Goal: Transaction & Acquisition: Purchase product/service

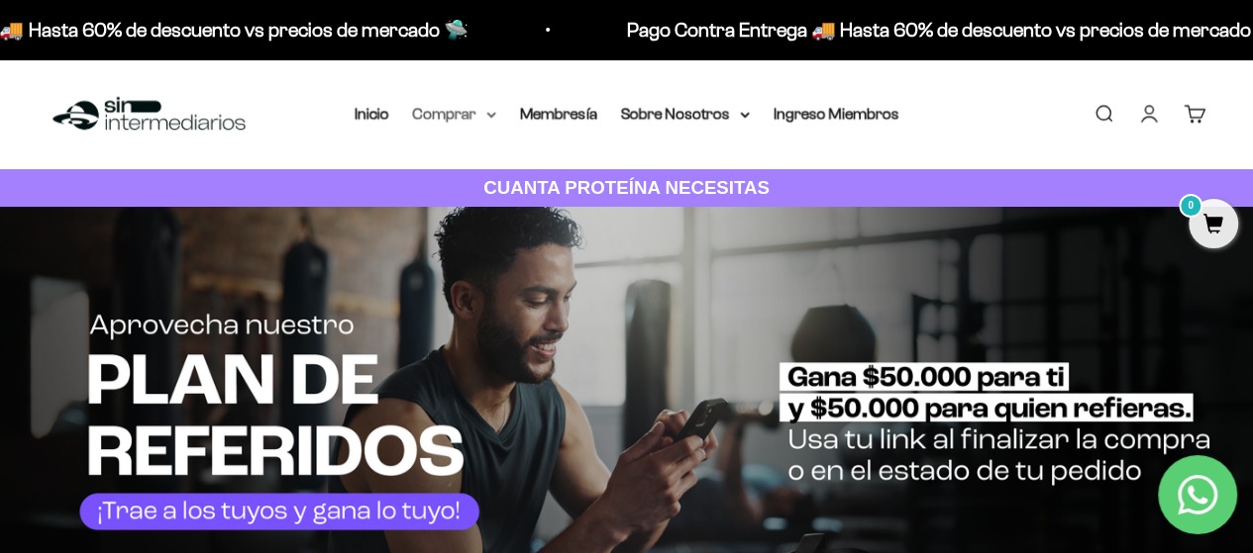
click at [485, 120] on summary "Comprar" at bounding box center [454, 114] width 83 height 26
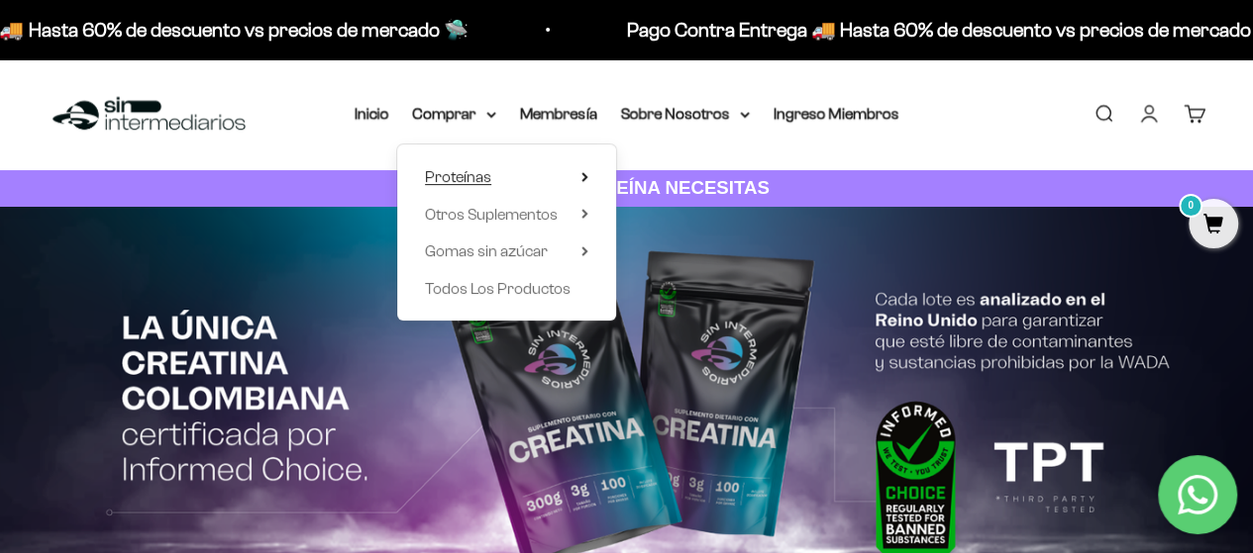
click at [582, 179] on icon at bounding box center [584, 177] width 4 height 8
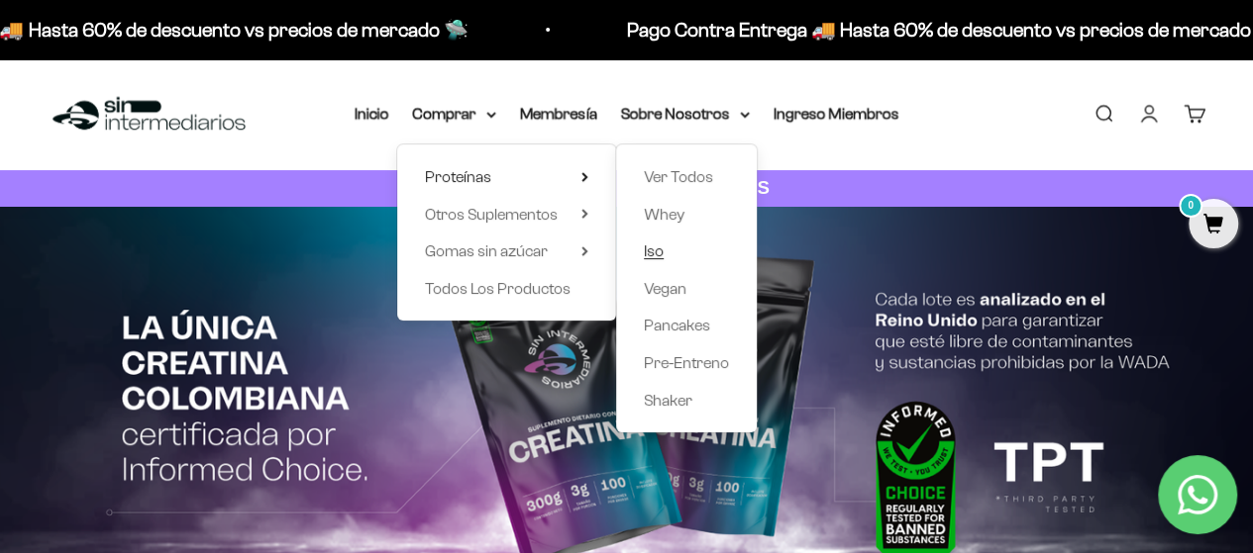
click at [654, 249] on span "Iso" at bounding box center [654, 251] width 20 height 17
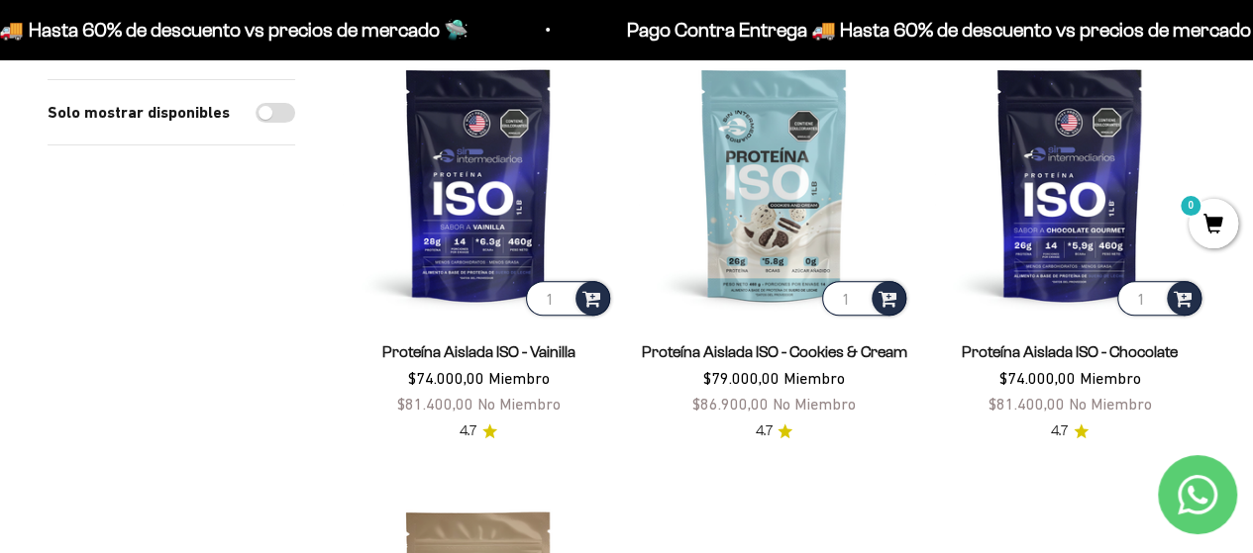
scroll to position [233, 0]
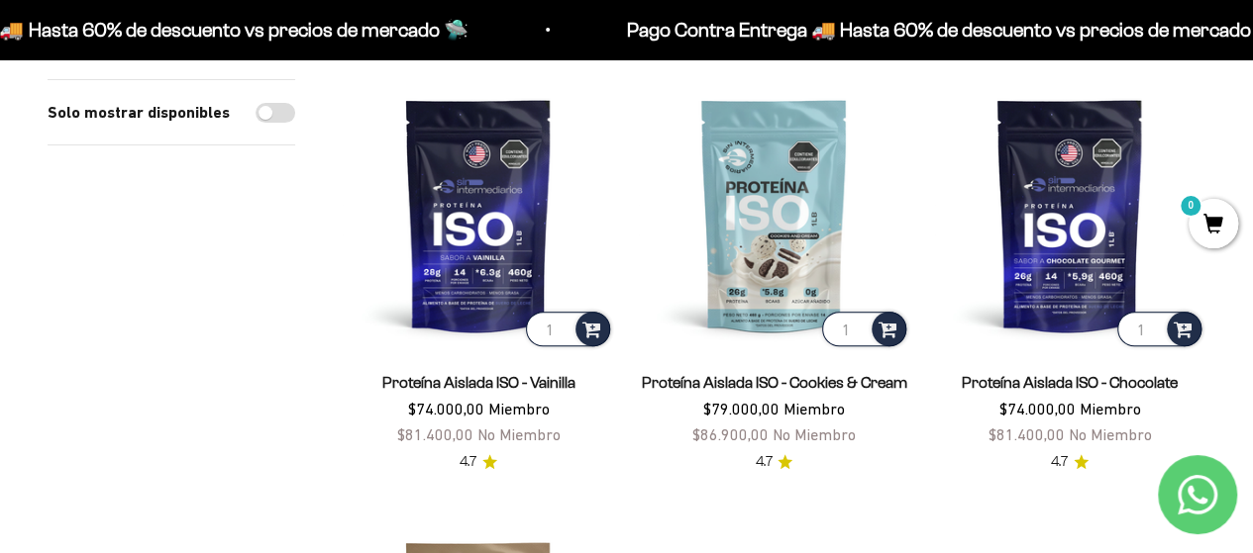
drag, startPoint x: 1266, startPoint y: 77, endPoint x: 1266, endPoint y: 118, distance: 40.6
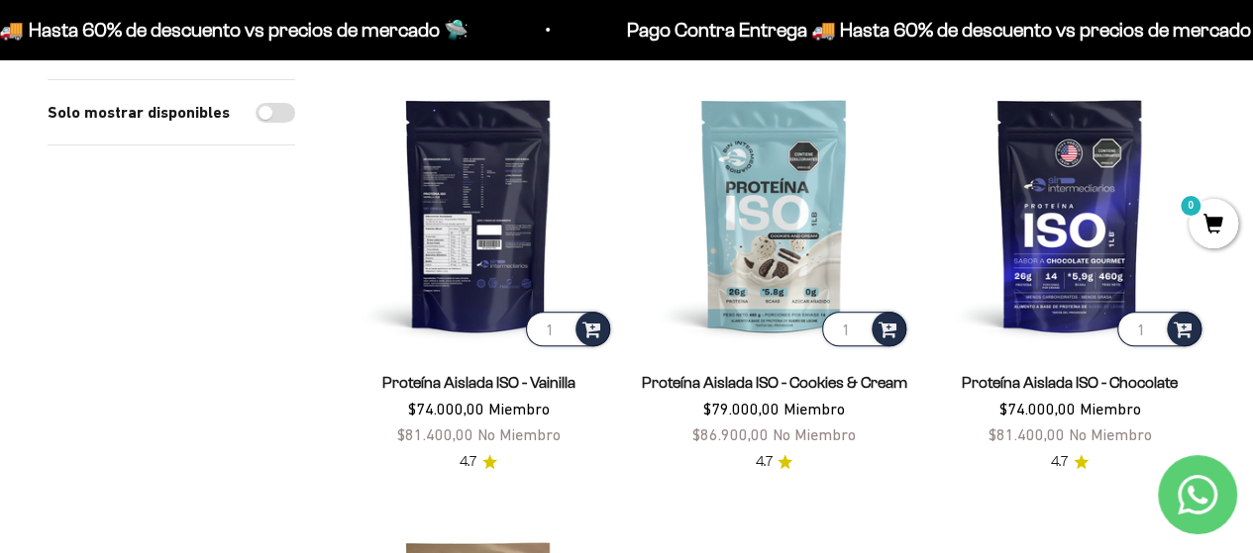
click at [497, 219] on img at bounding box center [478, 214] width 271 height 271
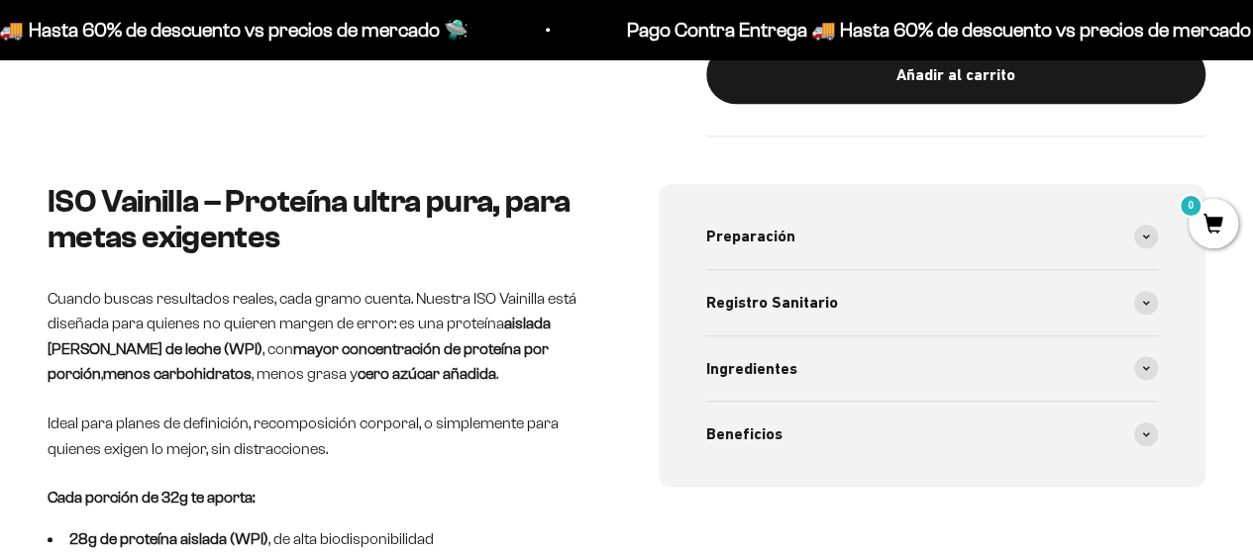
scroll to position [723, 0]
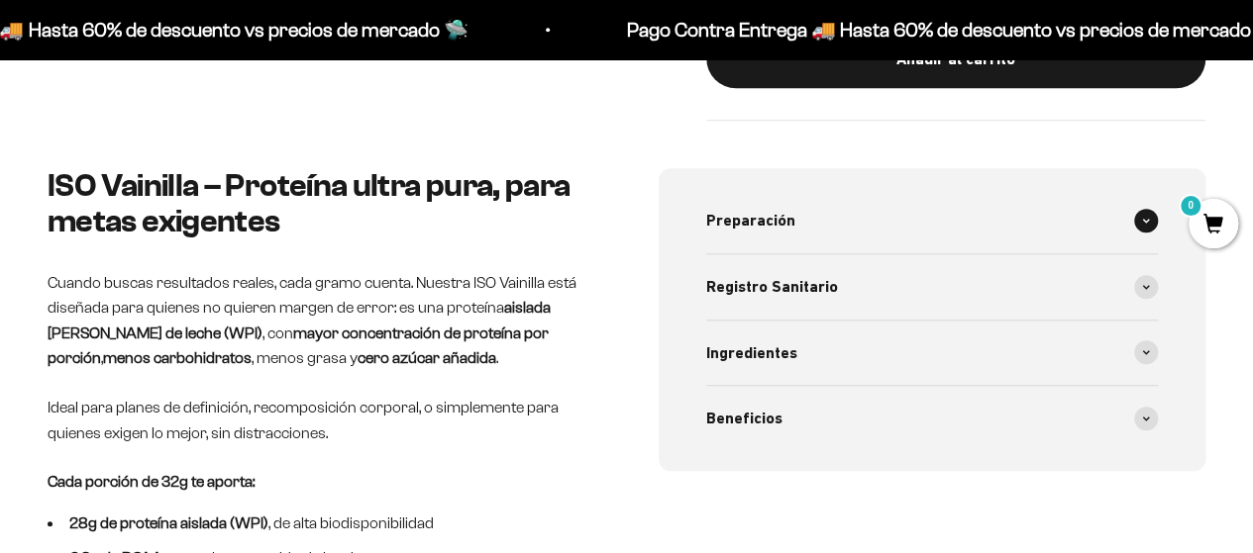
click at [1153, 213] on span at bounding box center [1146, 221] width 24 height 24
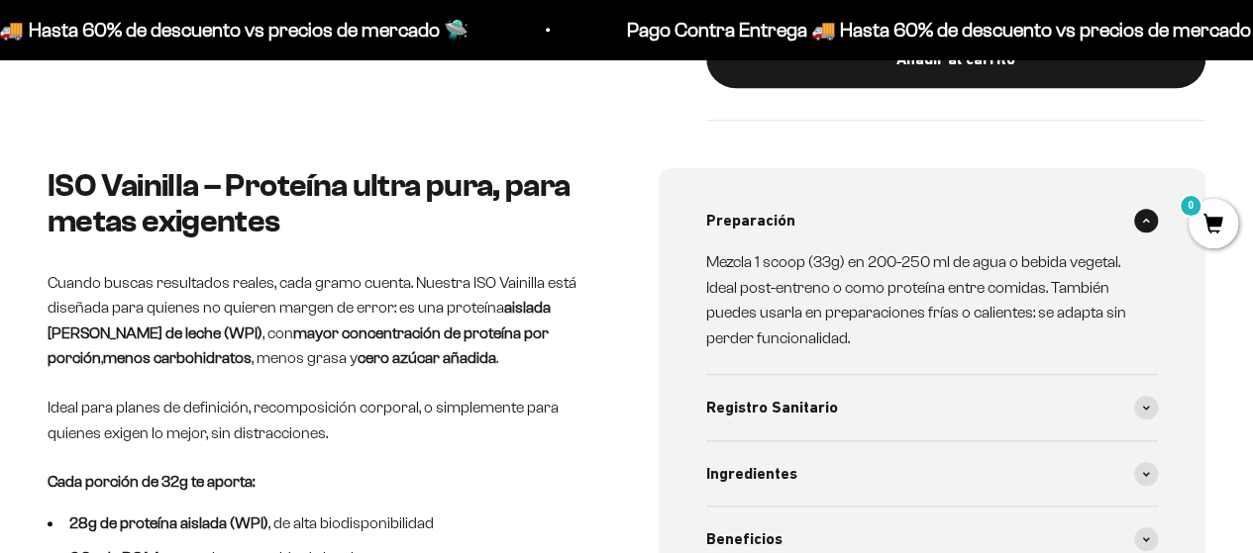
click at [1151, 218] on span at bounding box center [1146, 221] width 24 height 24
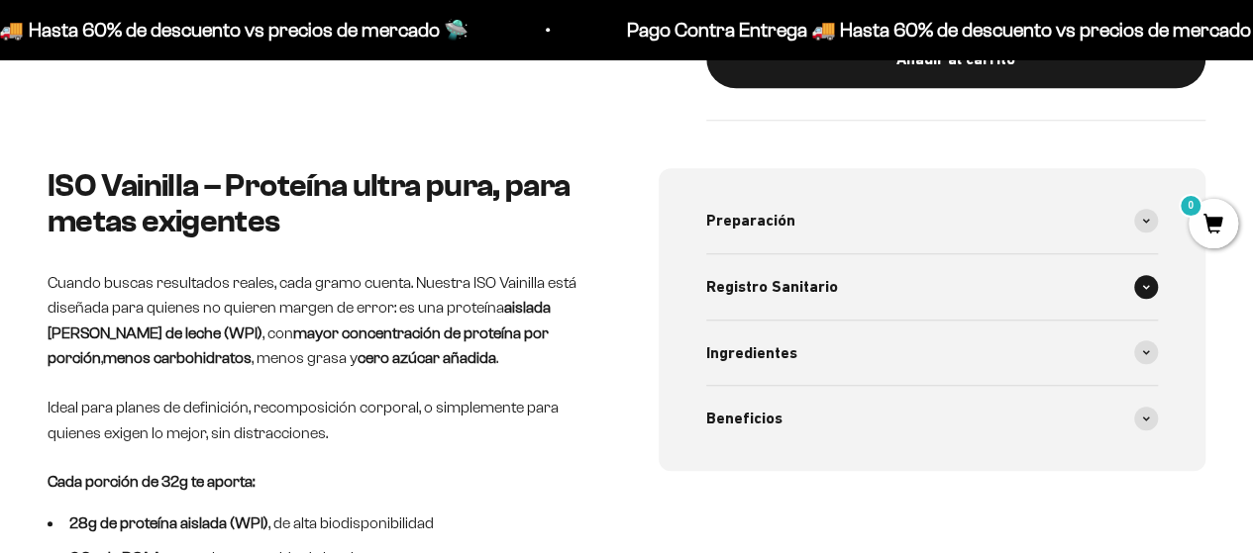
click at [1151, 294] on span at bounding box center [1146, 287] width 24 height 24
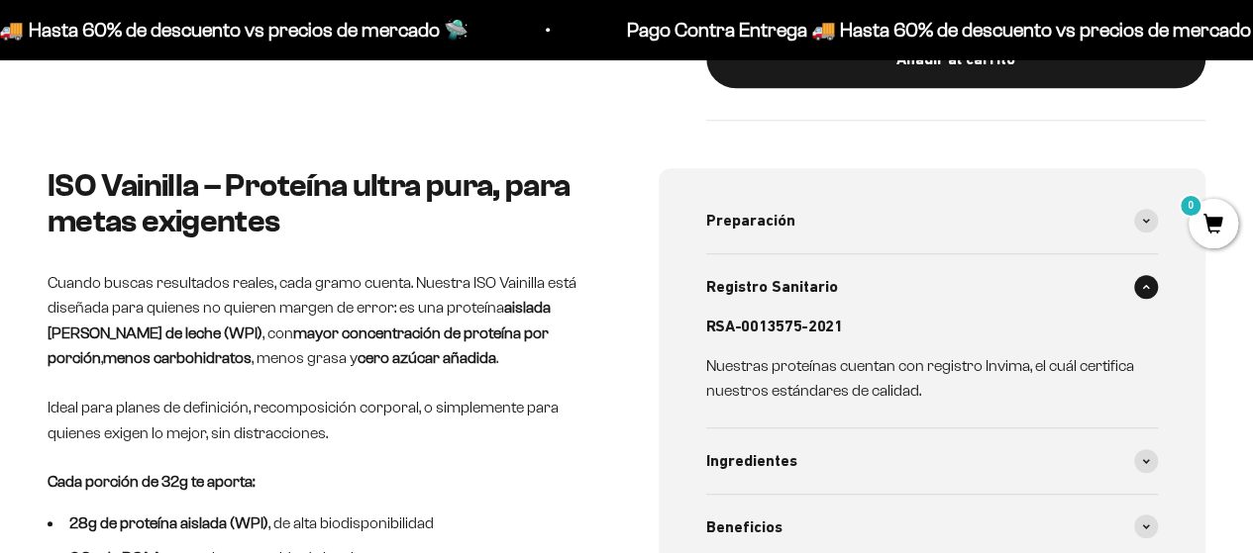
click at [1151, 294] on span at bounding box center [1146, 287] width 24 height 24
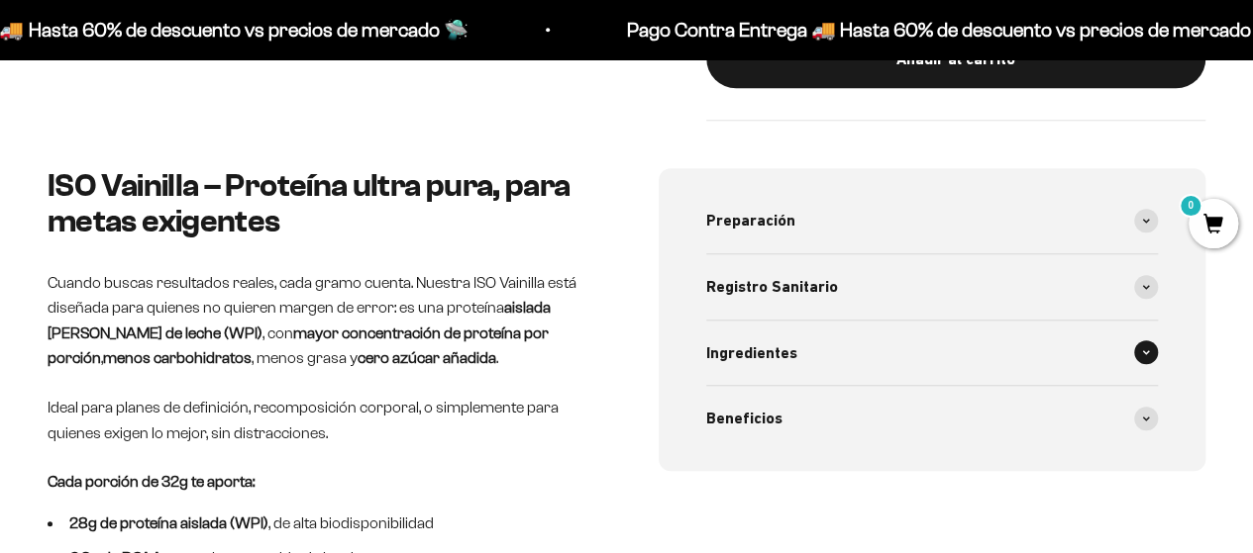
click at [1144, 363] on div "Ingredientes" at bounding box center [932, 353] width 453 height 65
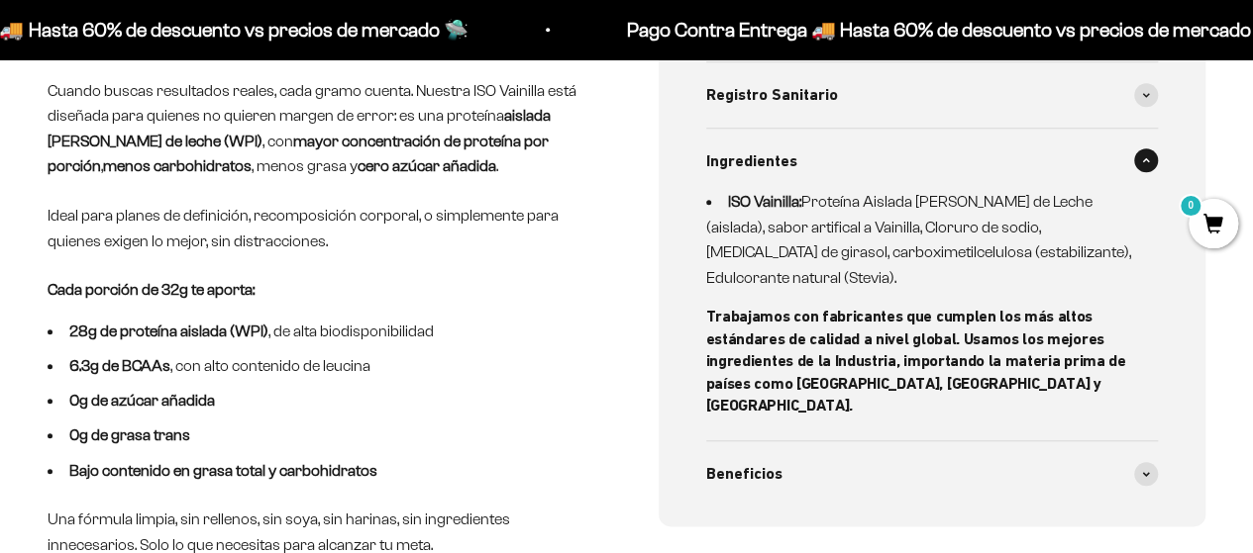
scroll to position [923, 0]
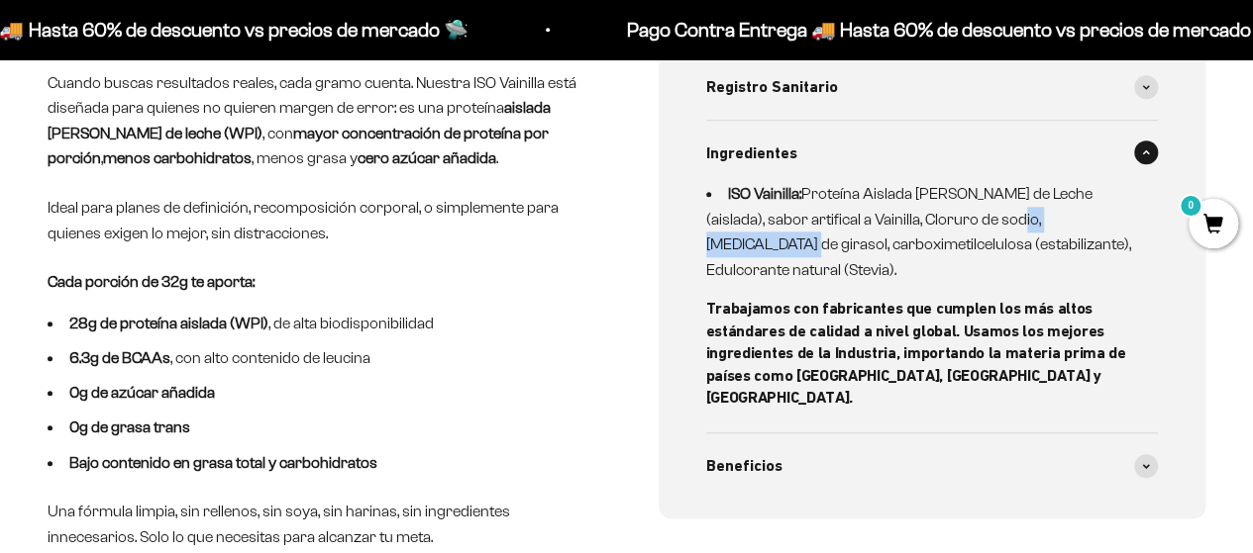
drag, startPoint x: 977, startPoint y: 219, endPoint x: 1093, endPoint y: 218, distance: 115.9
click at [1093, 218] on li "ISO Vainilla: Proteína Aislada [PERSON_NAME] de Leche (aislada), sabor artifica…" at bounding box center [920, 231] width 429 height 101
copy li "[MEDICAL_DATA] de girasol"
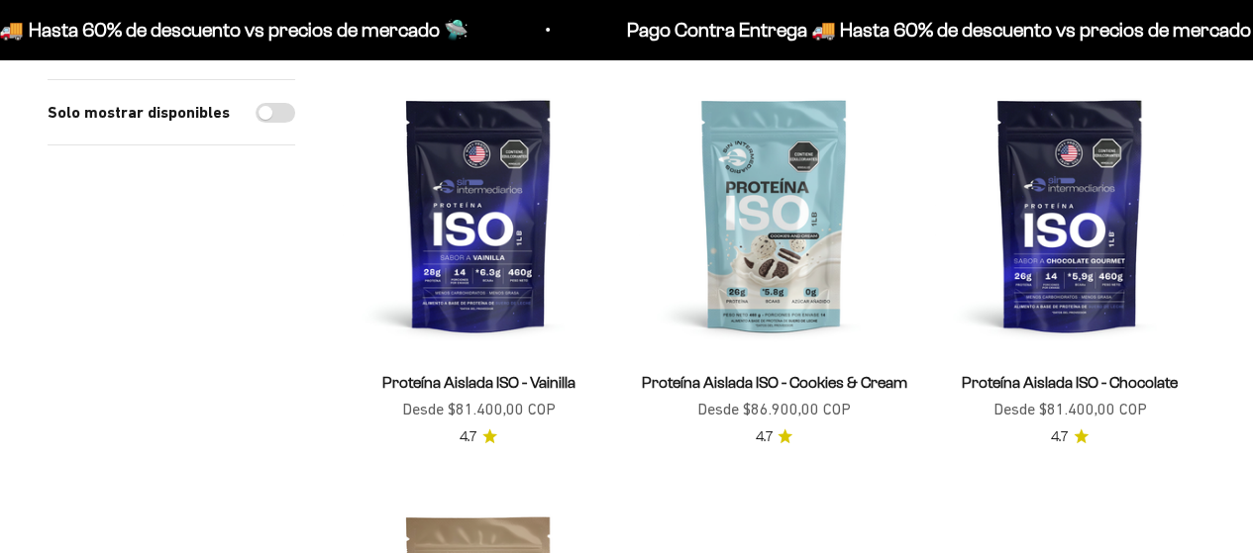
scroll to position [233, 0]
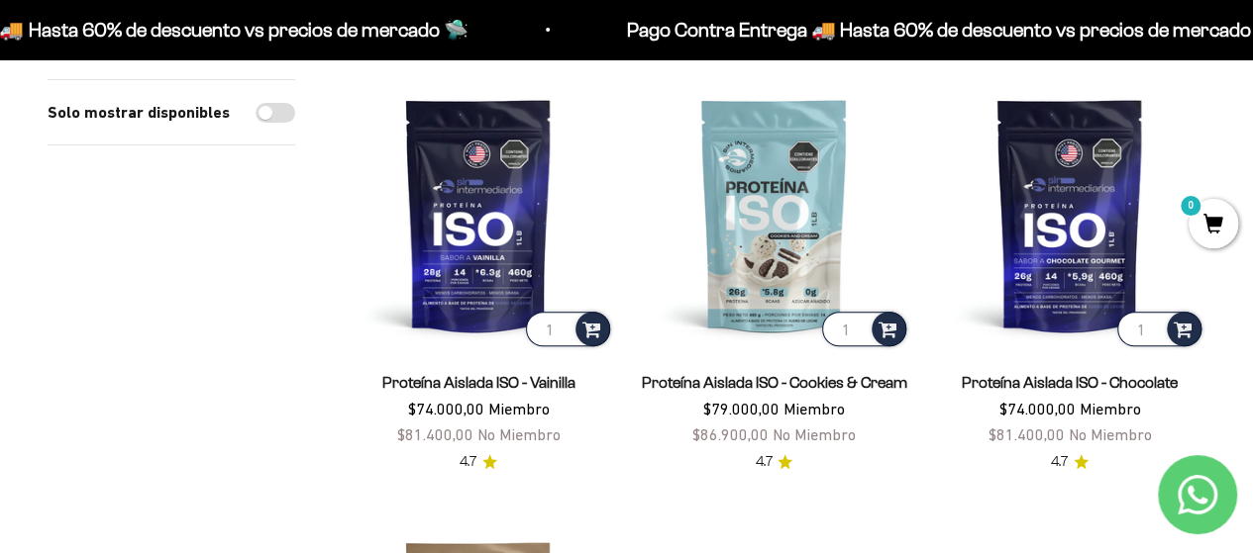
click at [278, 113] on input "Solo mostrar disponibles" at bounding box center [275, 113] width 40 height 20
checkbox input "true"
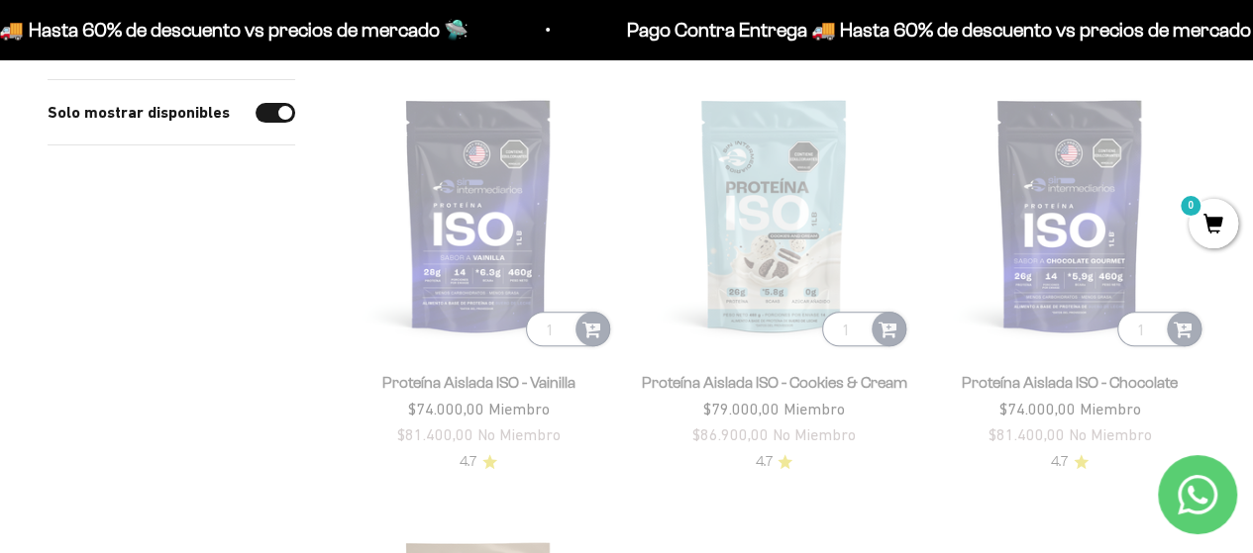
scroll to position [232, 0]
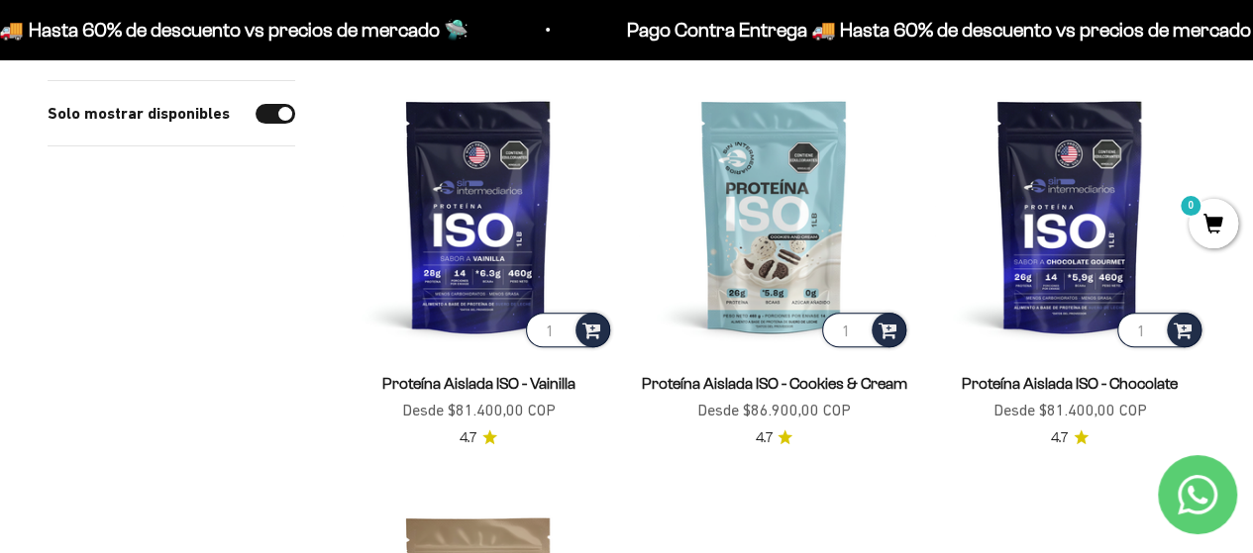
click at [278, 113] on input "Solo mostrar disponibles" at bounding box center [275, 114] width 40 height 20
checkbox input "false"
